Goal: Information Seeking & Learning: Find specific fact

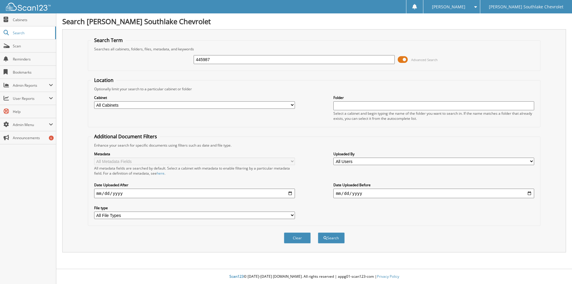
type input "445987"
click at [318, 232] on button "Search" at bounding box center [331, 237] width 27 height 11
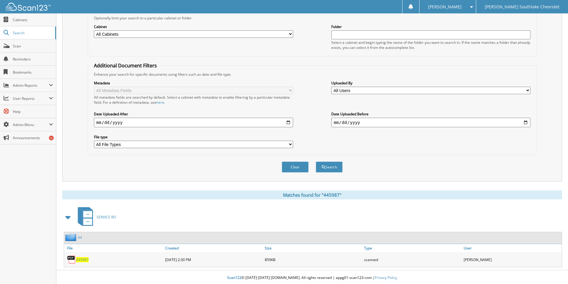
scroll to position [72, 0]
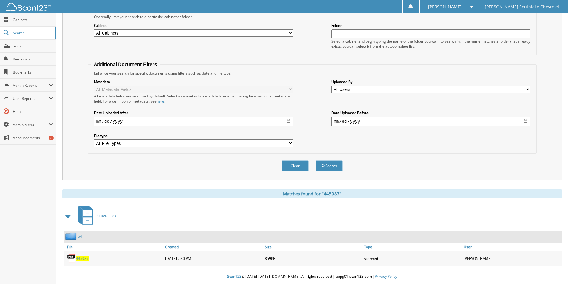
click at [81, 258] on span "445987" at bounding box center [82, 258] width 13 height 5
